Goal: Task Accomplishment & Management: Manage account settings

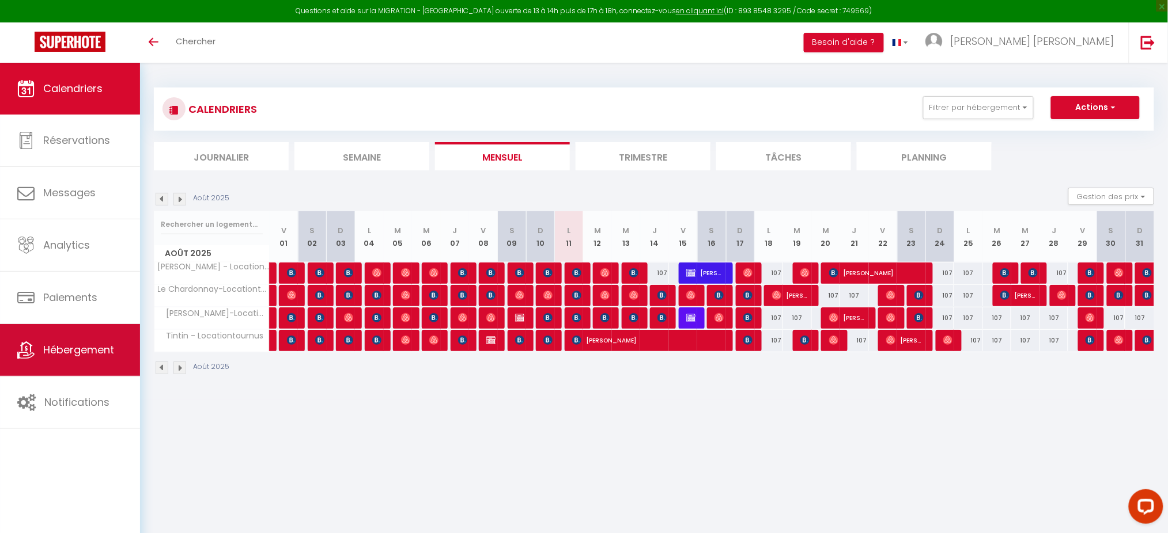
click at [75, 328] on link "Hébergement" at bounding box center [70, 350] width 140 height 52
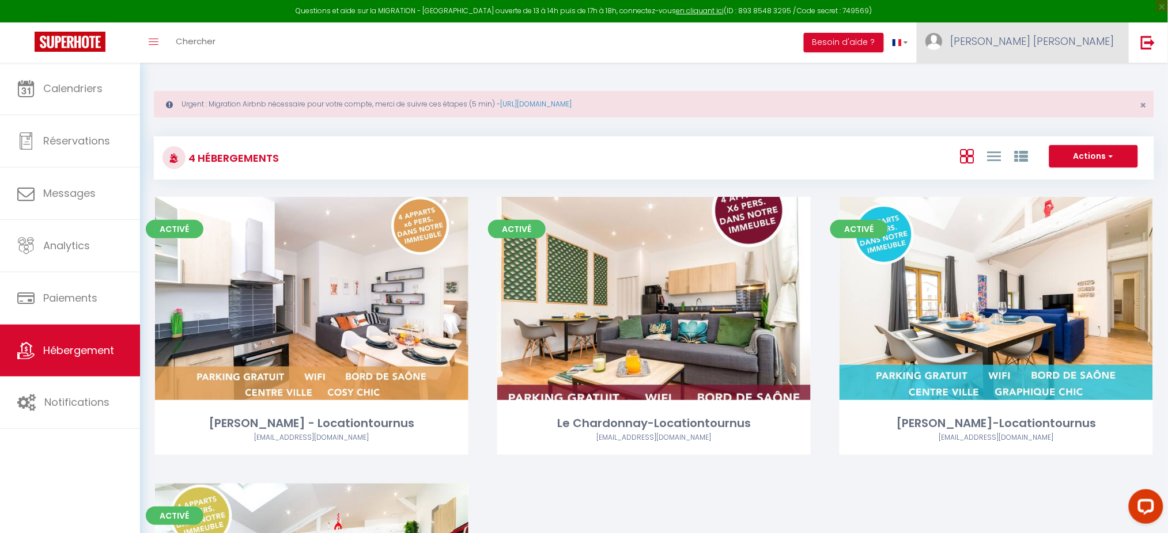
click at [1081, 46] on span "[PERSON_NAME] [PERSON_NAME]" at bounding box center [1032, 41] width 164 height 14
click at [1070, 77] on link "Paramètres" at bounding box center [1082, 80] width 85 height 20
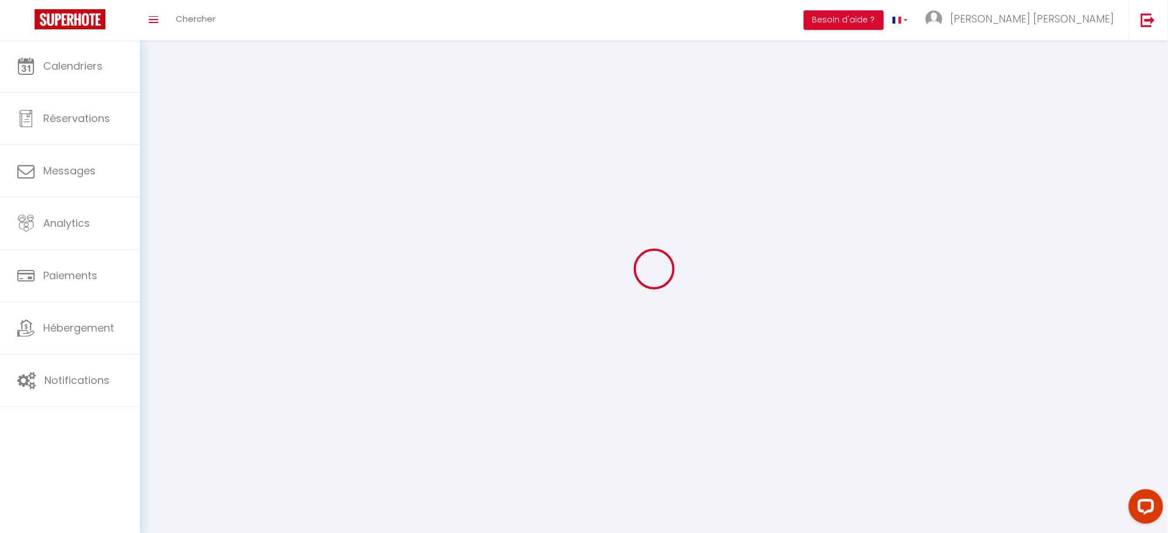
select select
type input "[PERSON_NAME] [PERSON_NAME]"
type input "Lewandowski"
type input "0671959199"
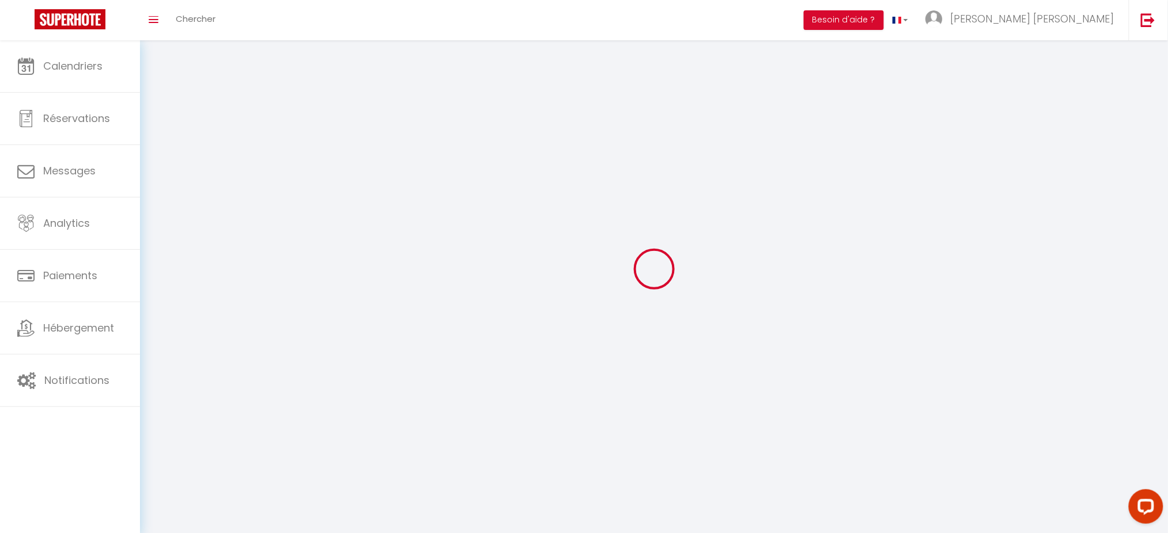
type input "6 rue Tilsit"
type input "71700"
type input "Tournus"
type input "imQ4IdqMhmb0opxVw7fTXqLN8"
type input "RN9i96jN2YMbBQZ6I0Jm3yY9V"
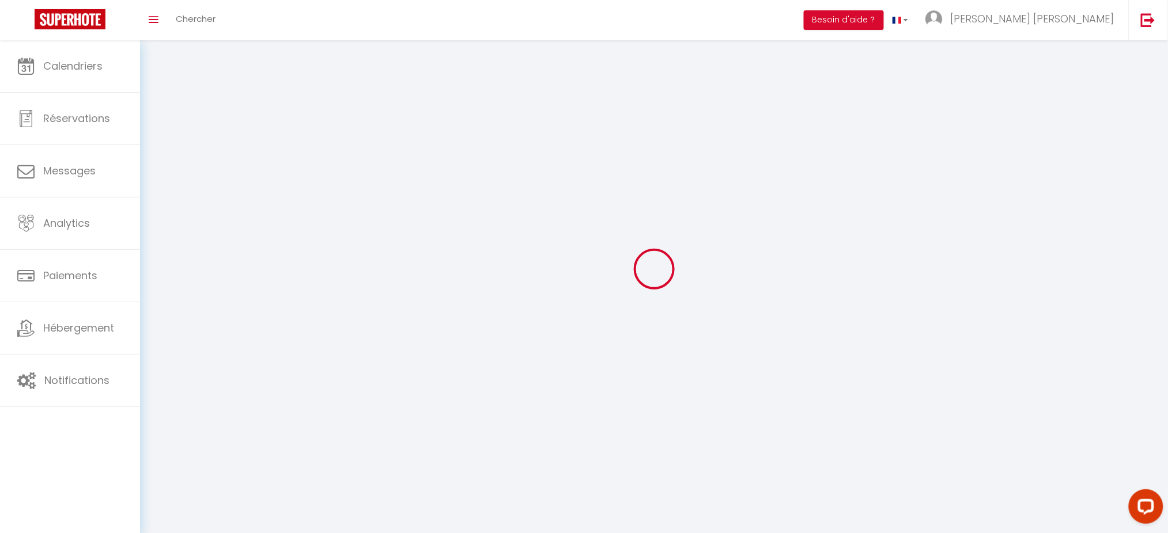
select select "28"
type input "imQ4IdqMhmb0opxVw7fTXqLN8"
type input "RN9i96jN2YMbBQZ6I0Jm3yY9V"
type input "https://app.superhote.com/#/get-available-rentals/RN9i96jN2YMbBQZ6I0Jm3yY9V"
select select "fr"
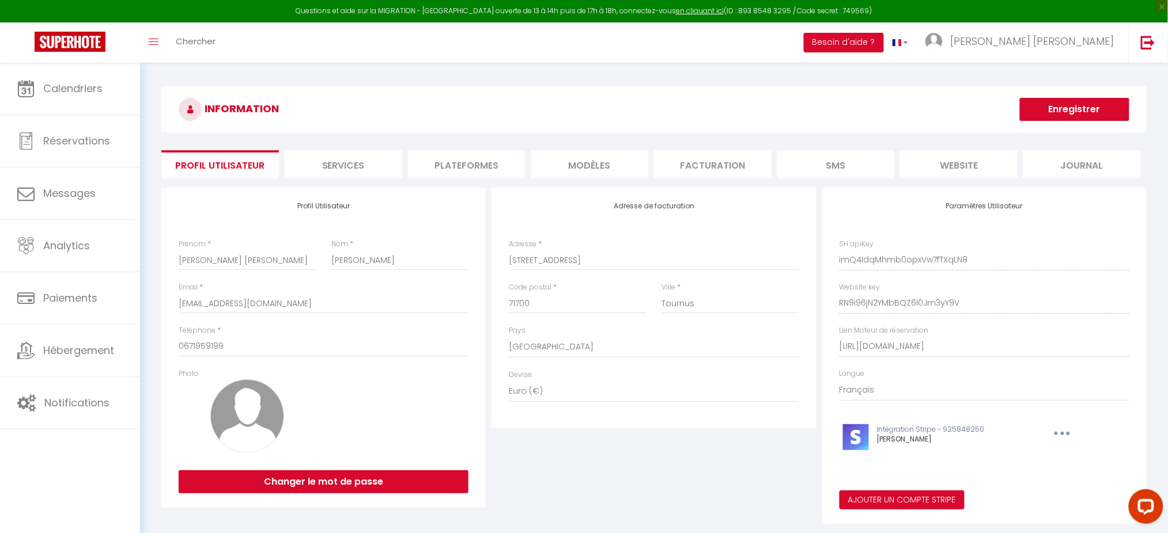
click at [468, 163] on li "Plateformes" at bounding box center [467, 164] width 118 height 28
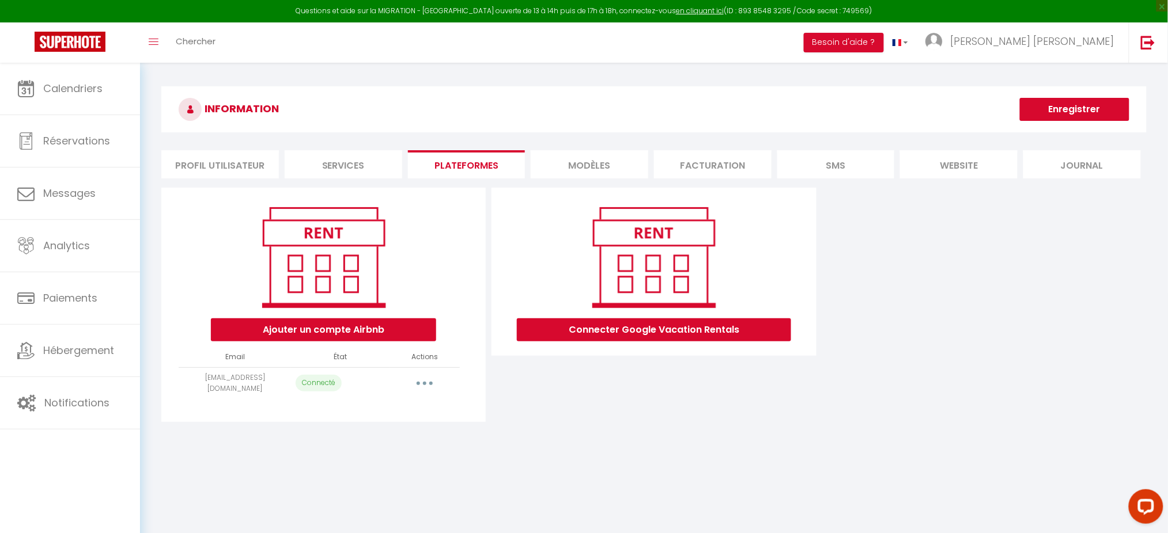
click at [408, 381] on div "Importer les appartements Supprimer Reconnecter le compte" at bounding box center [424, 383] width 61 height 18
click at [419, 377] on button "button" at bounding box center [424, 383] width 32 height 18
click at [399, 403] on link "Importer les appartements" at bounding box center [373, 410] width 127 height 20
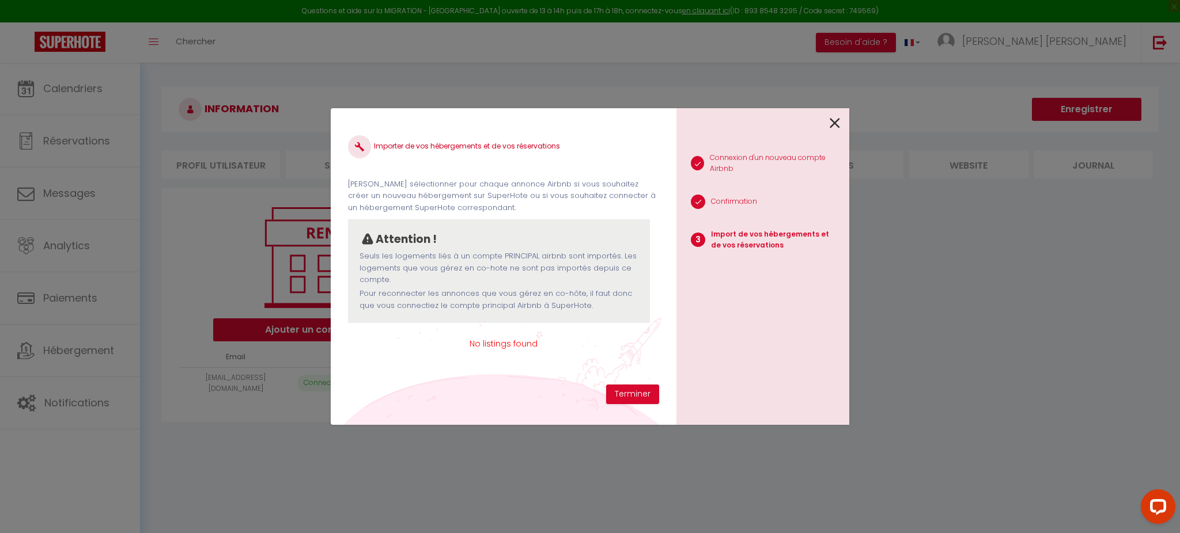
click at [832, 125] on icon at bounding box center [835, 123] width 10 height 17
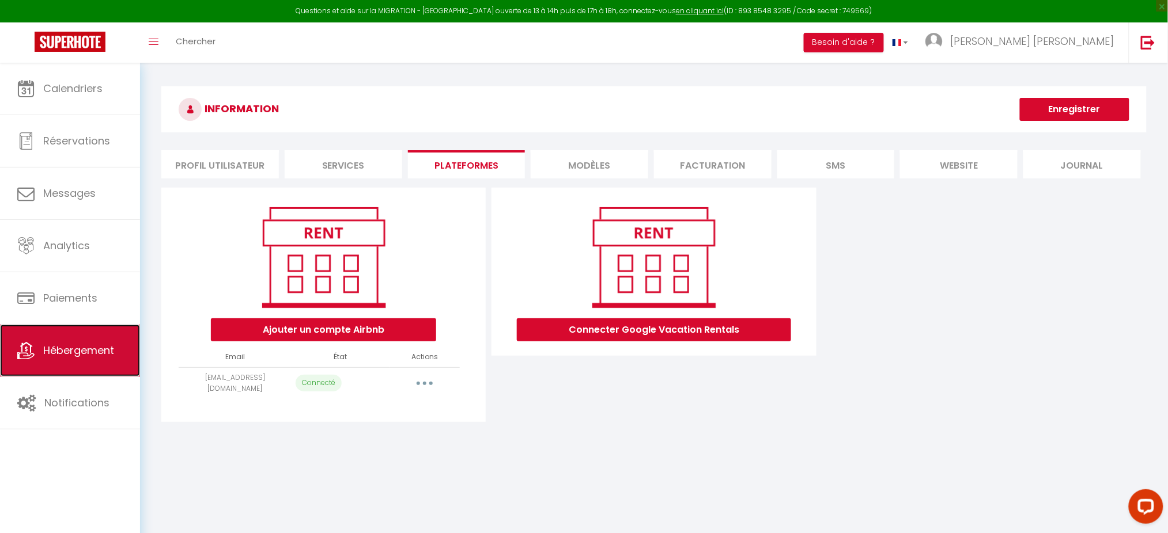
click at [75, 351] on span "Hébergement" at bounding box center [78, 350] width 71 height 14
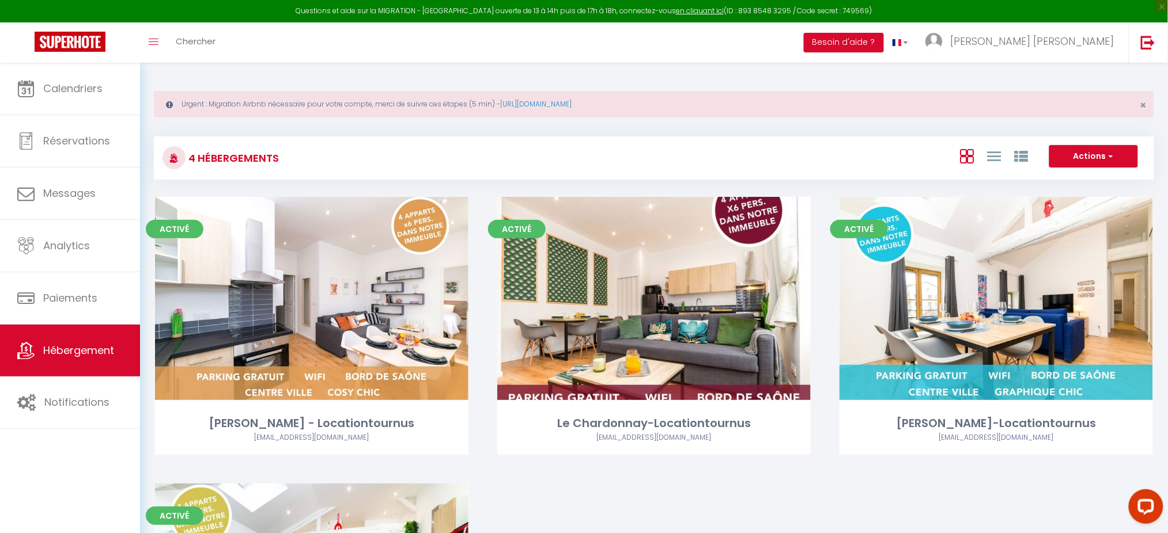
scroll to position [251, 0]
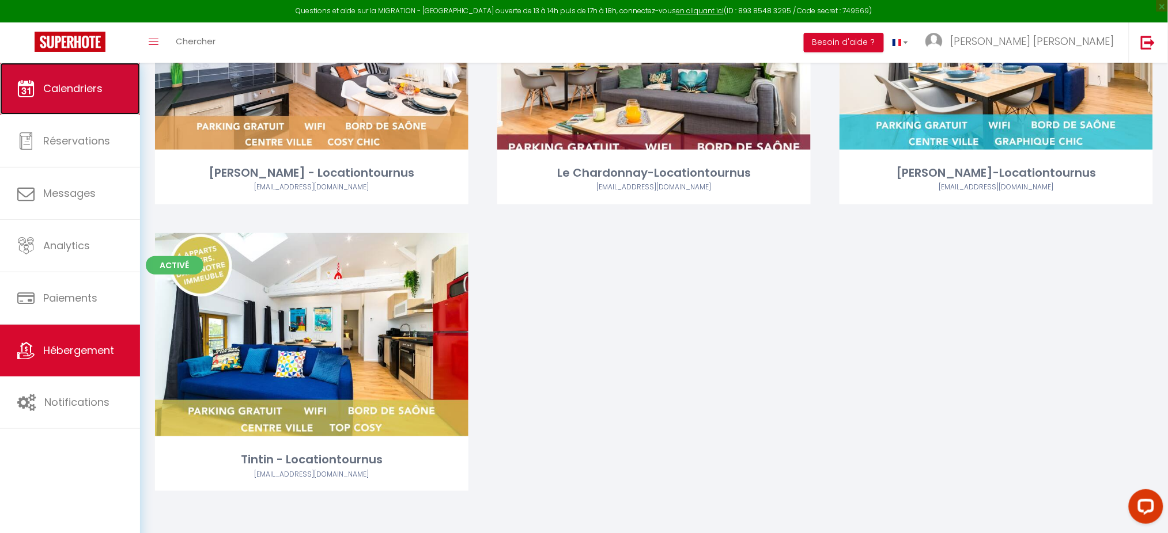
click at [121, 99] on link "Calendriers" at bounding box center [70, 89] width 140 height 52
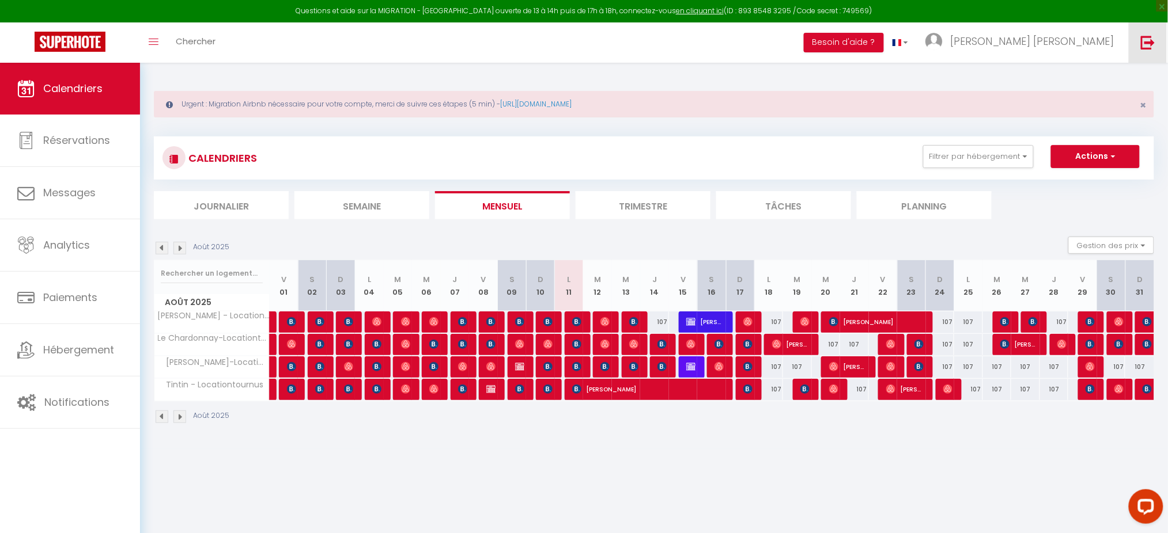
click at [1149, 36] on img at bounding box center [1148, 42] width 14 height 14
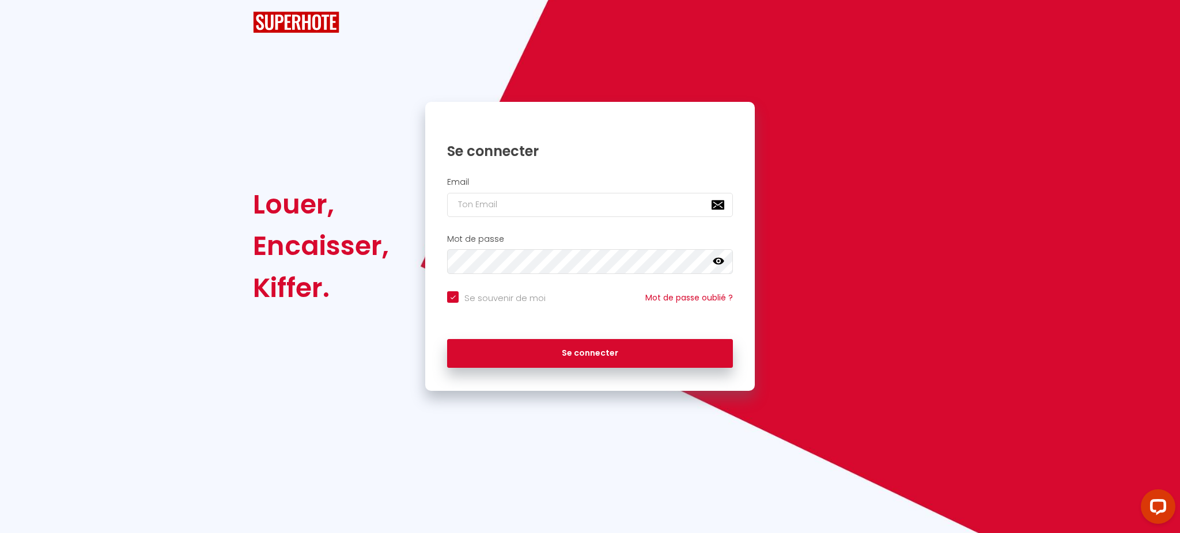
checkbox input "true"
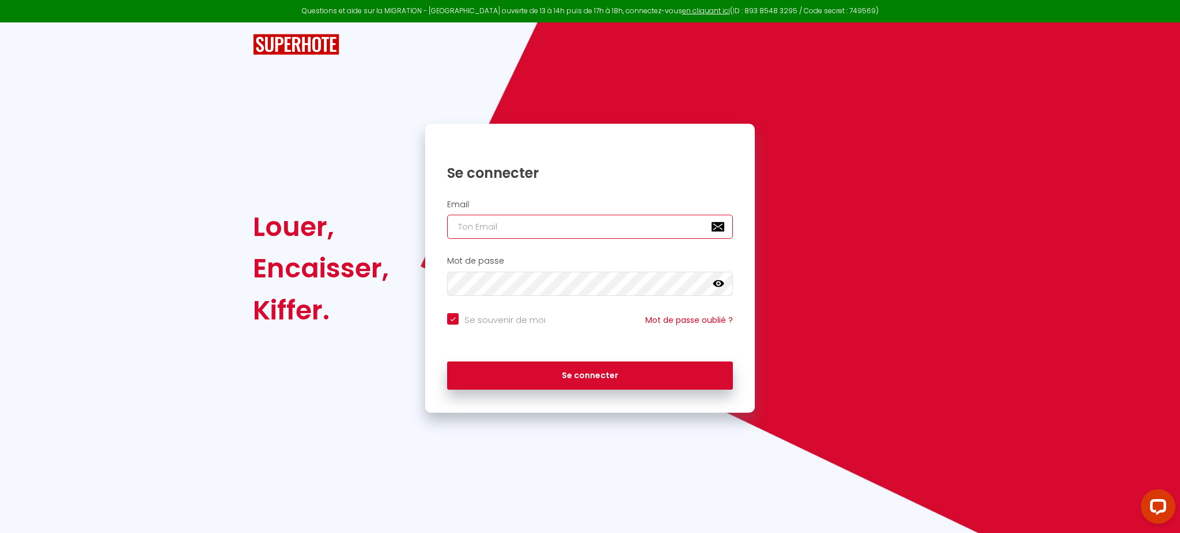
type input "patrice.guien@hop-lcd.com"
checkbox input "true"
click at [558, 226] on input "patrice.guien@hop-lcd.com" at bounding box center [590, 227] width 286 height 24
paste input "samiraboukhaled@gmail"
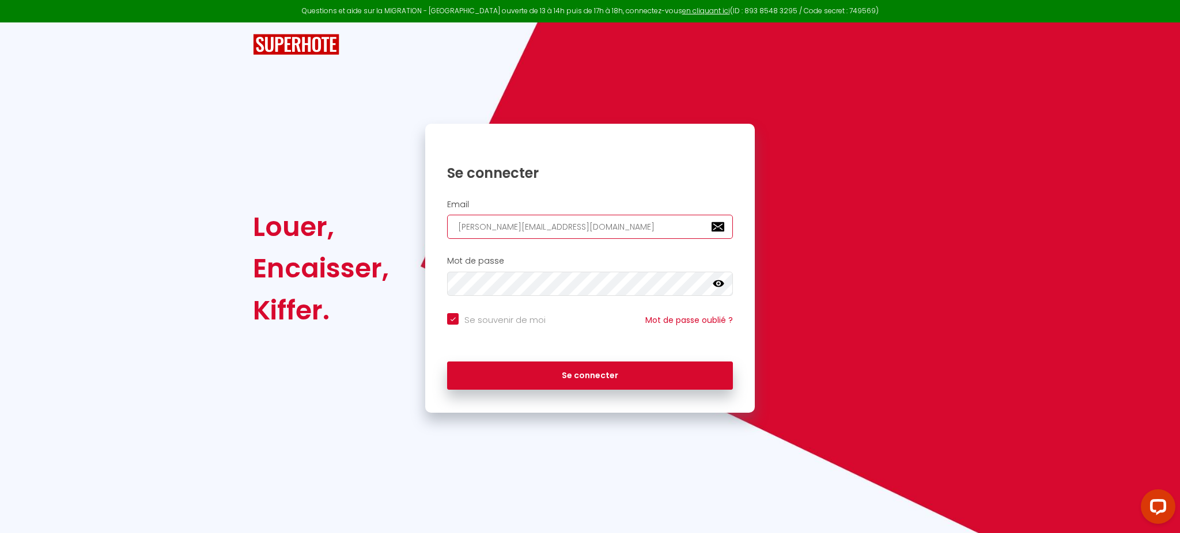
type input "samiraboukhaled@gmail.com"
checkbox input "true"
click at [558, 226] on input "samiraboukhaled@gmail.com" at bounding box center [590, 227] width 286 height 24
type input "samiraboukhaled@gmail.com"
click at [447, 362] on button "Se connecter" at bounding box center [590, 376] width 286 height 29
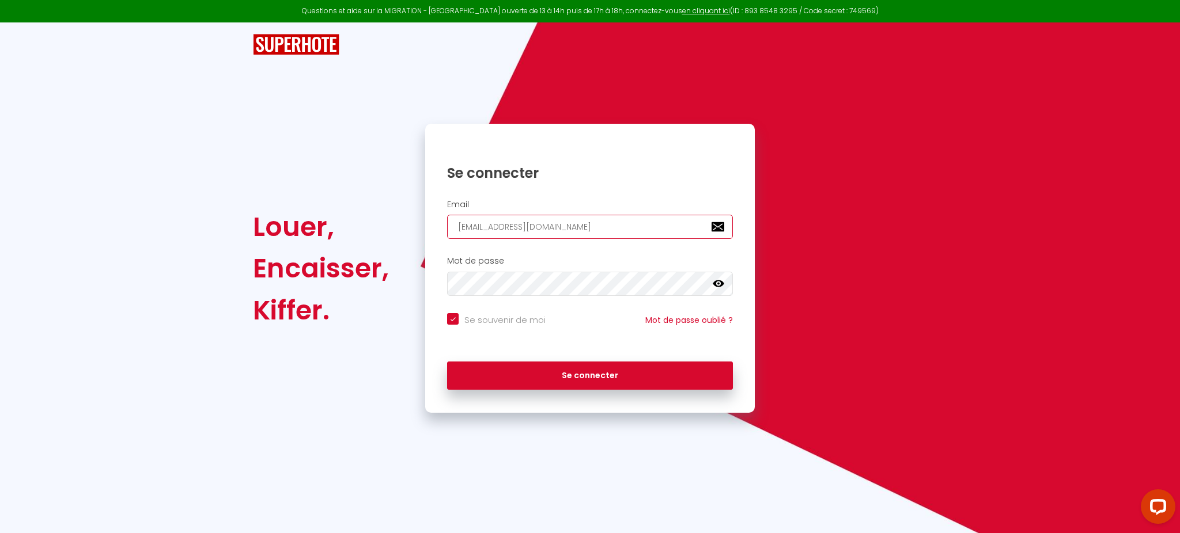
checkbox input "true"
